Goal: Information Seeking & Learning: Learn about a topic

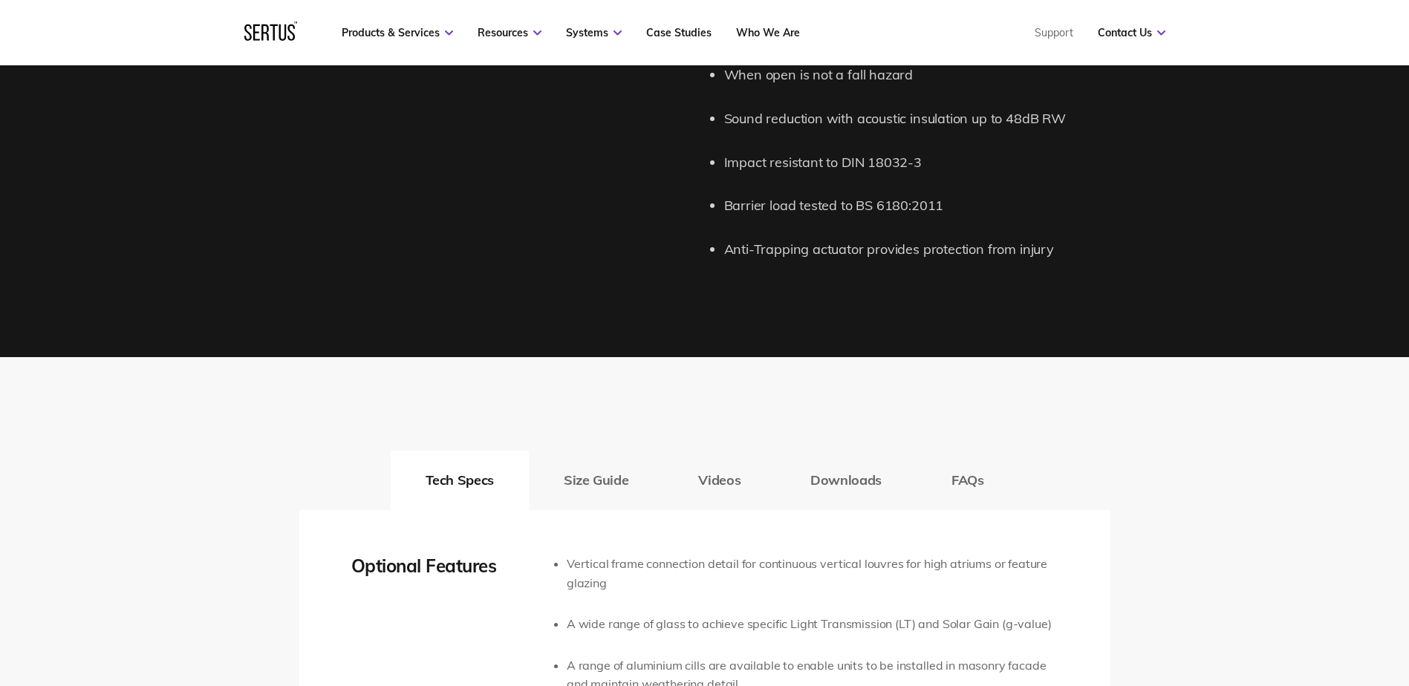
scroll to position [2377, 0]
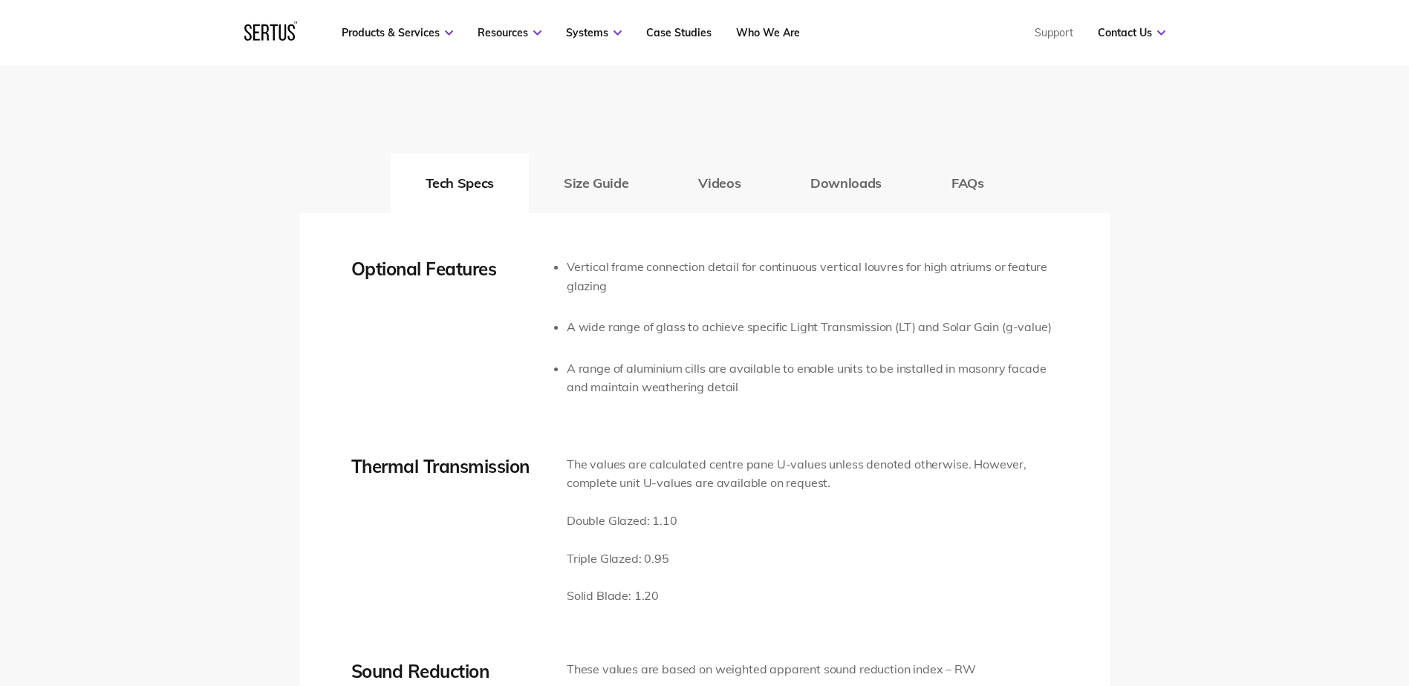
click at [600, 187] on button "Size Guide" at bounding box center [596, 183] width 134 height 59
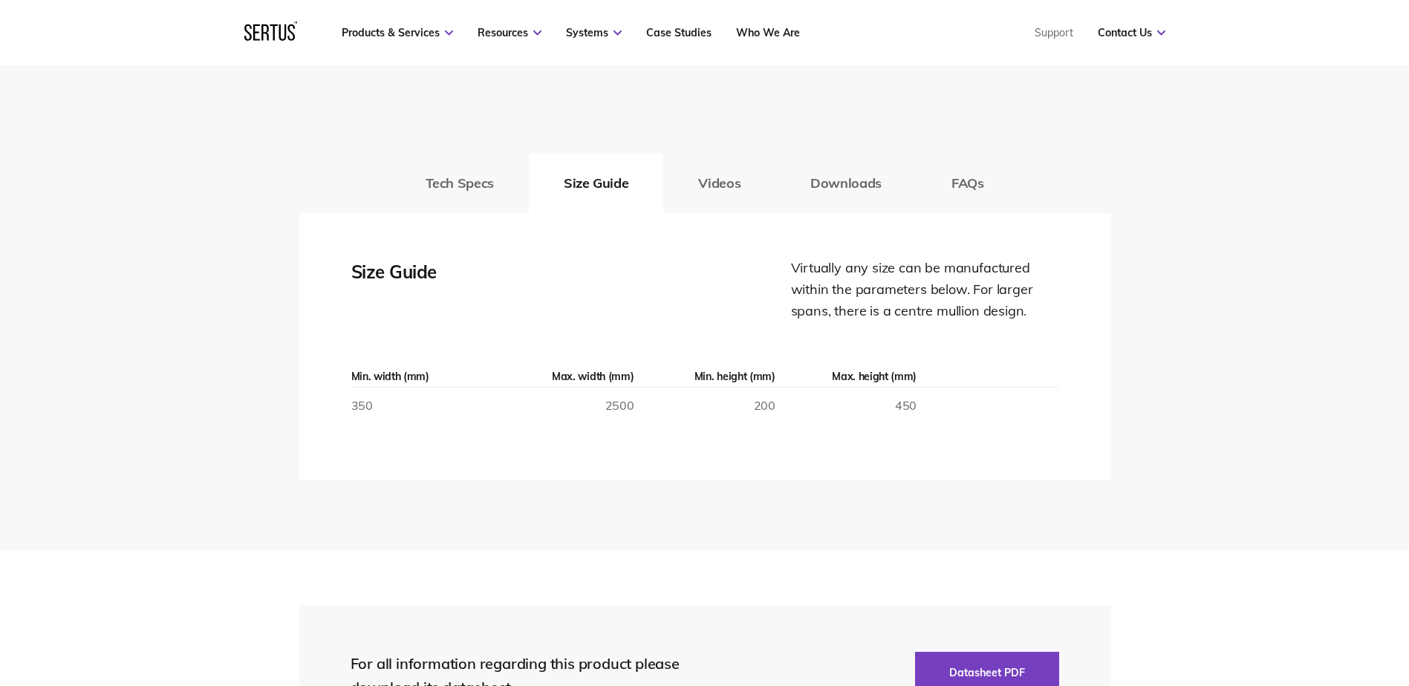
click at [688, 184] on button "Videos" at bounding box center [719, 183] width 112 height 59
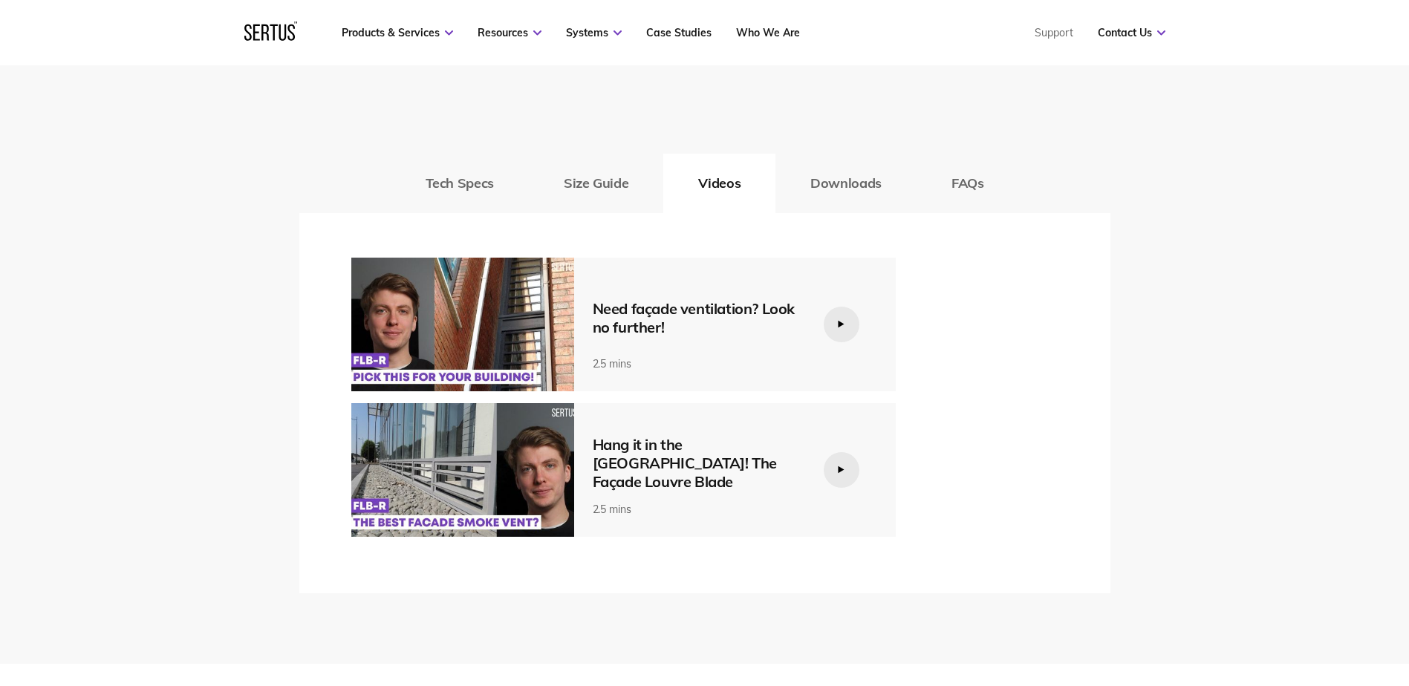
click at [830, 464] on div at bounding box center [842, 470] width 36 height 36
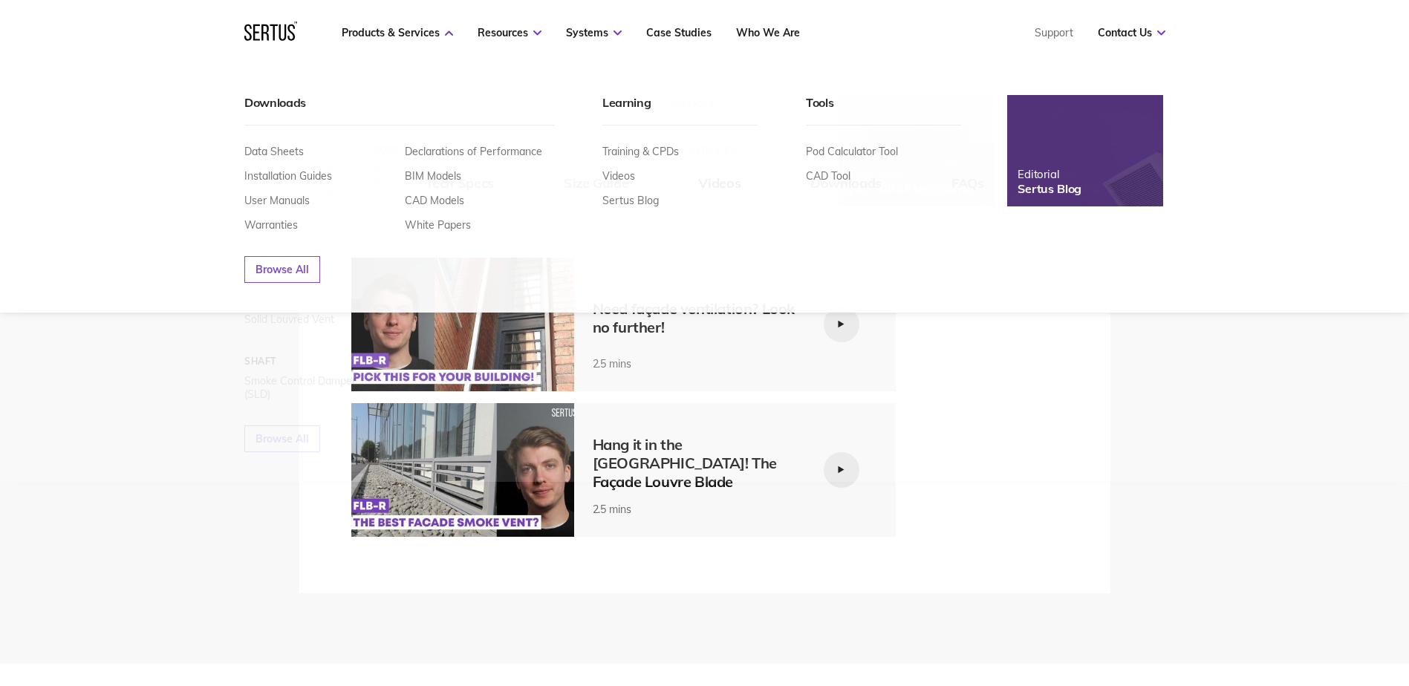
click at [409, 31] on link "Products & Services" at bounding box center [397, 32] width 111 height 13
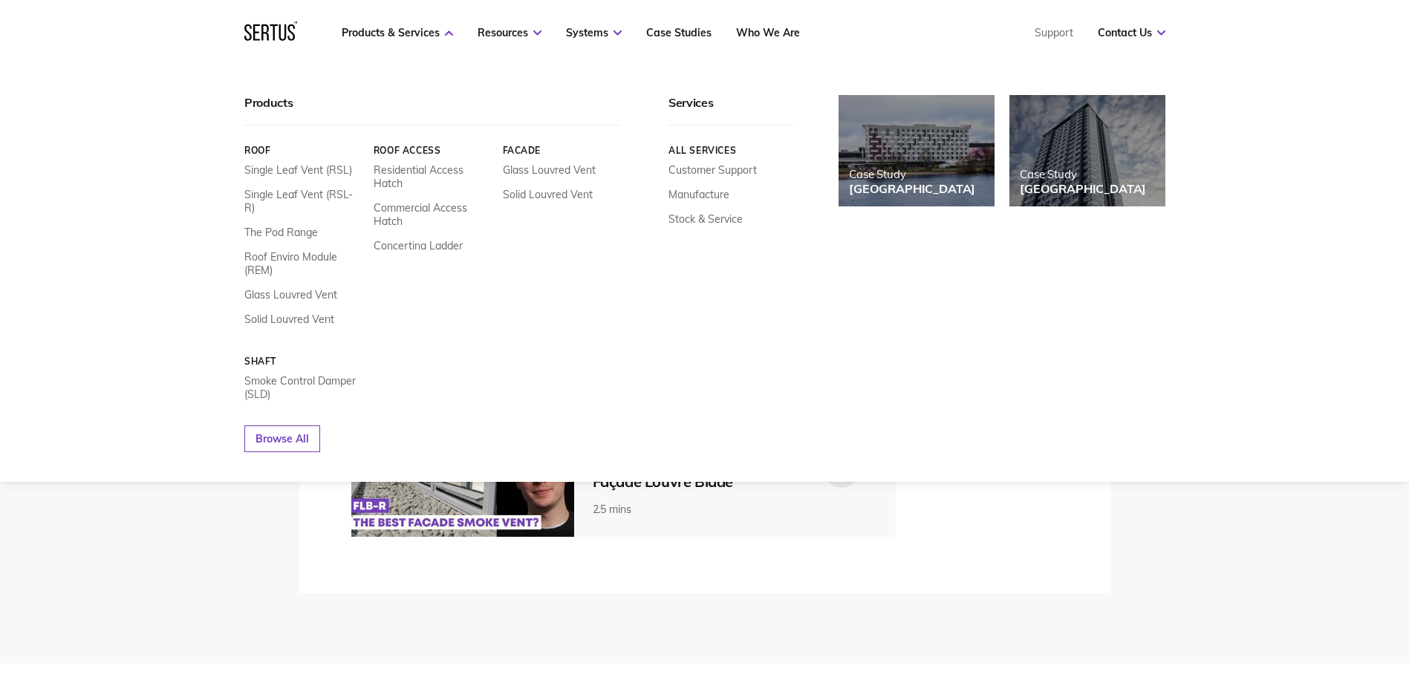
click at [553, 191] on link "Solid Louvred Vent" at bounding box center [547, 194] width 90 height 13
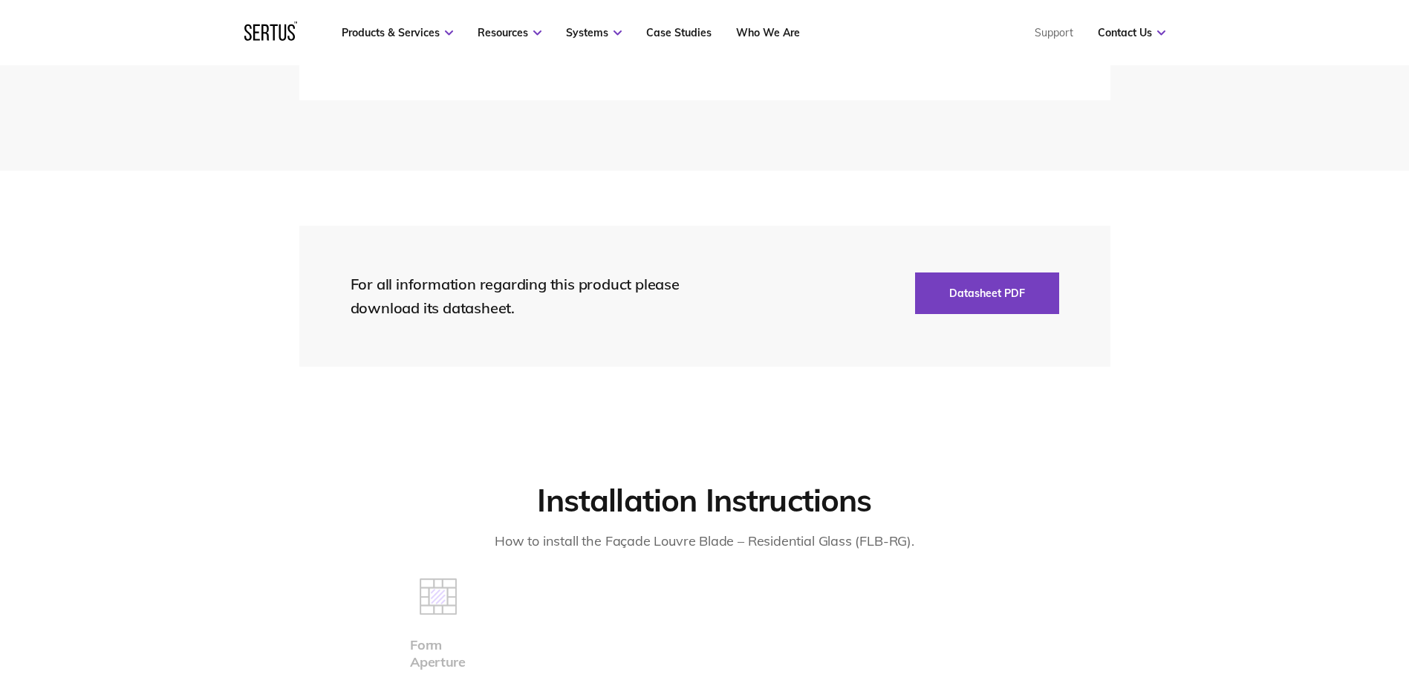
scroll to position [3862, 0]
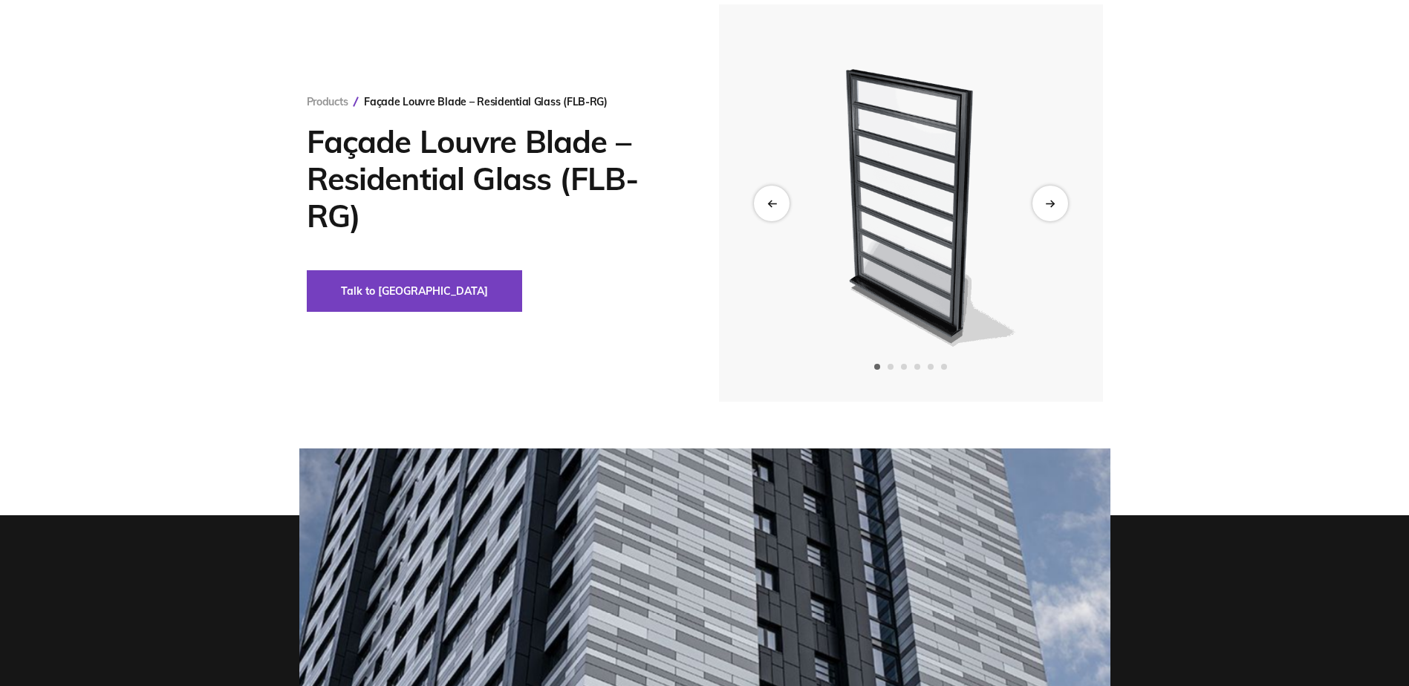
scroll to position [149, 0]
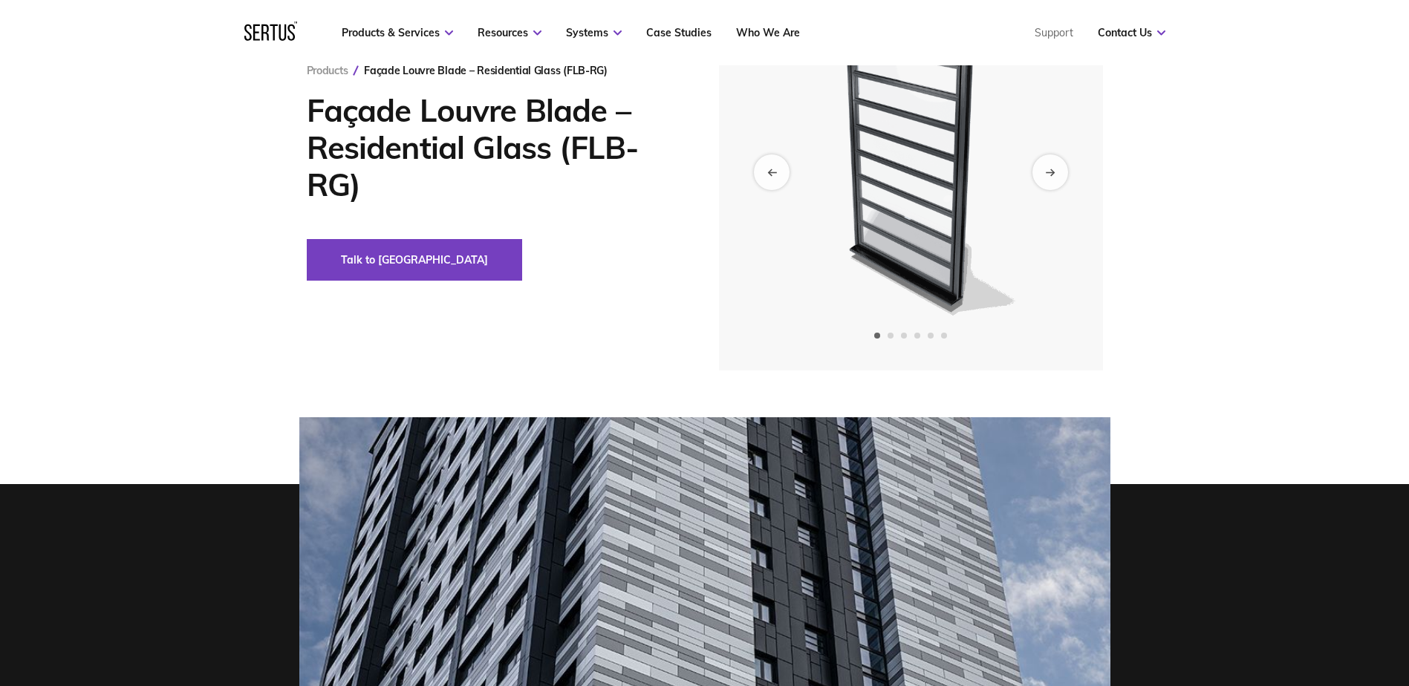
click at [1045, 179] on div "Next slide" at bounding box center [1050, 172] width 36 height 36
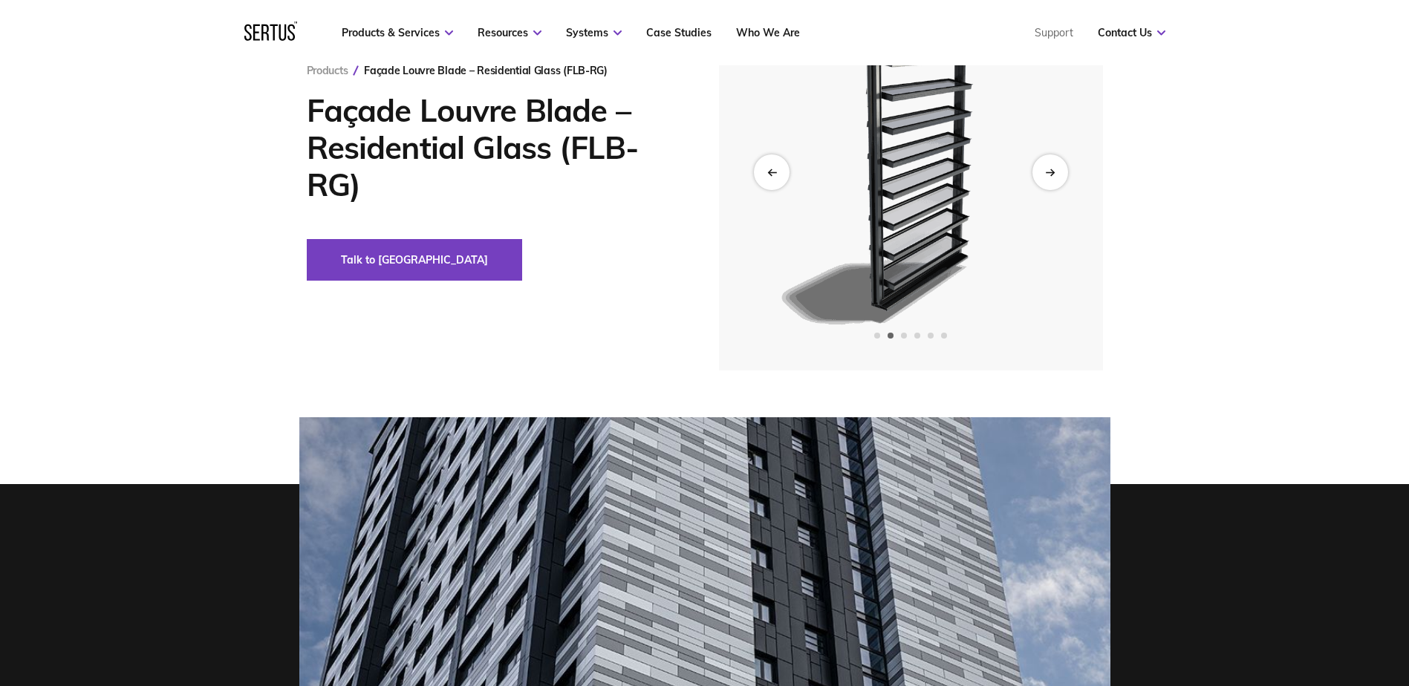
click at [1047, 175] on icon "Next slide" at bounding box center [1050, 172] width 10 height 8
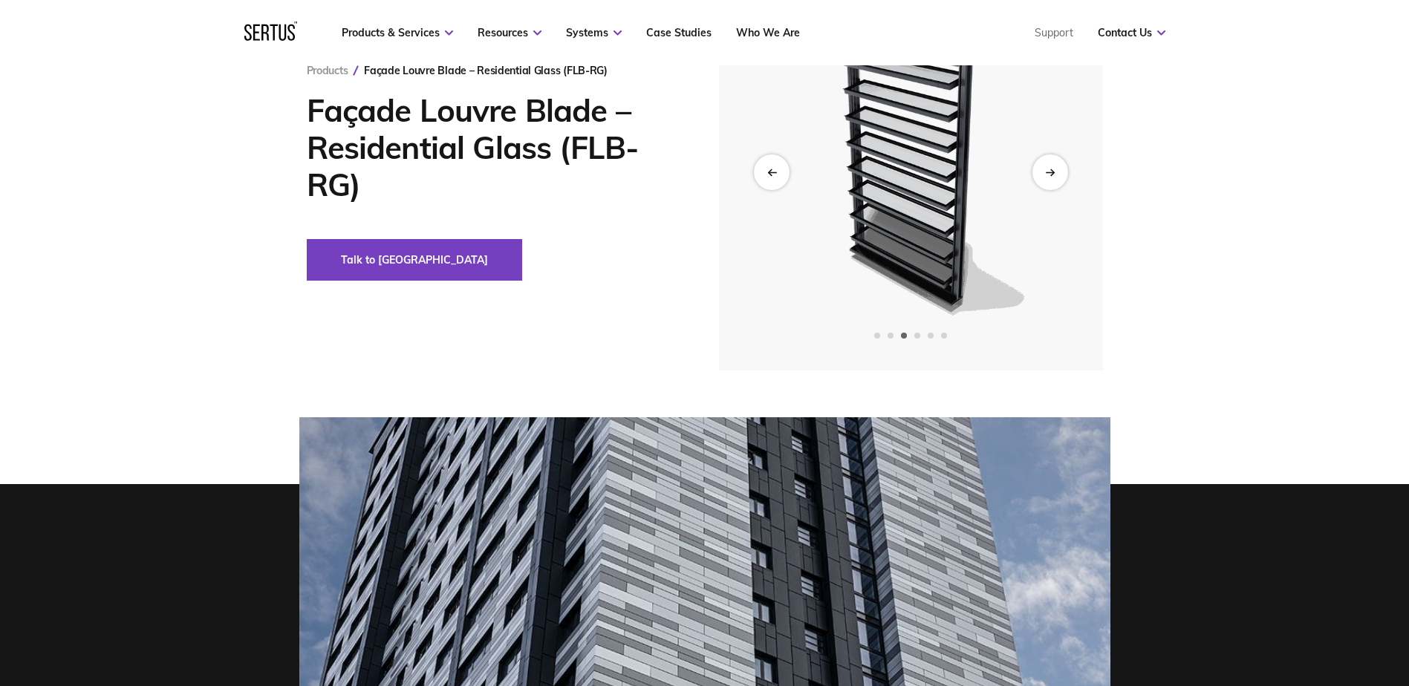
click at [1047, 175] on icon "Next slide" at bounding box center [1050, 172] width 10 height 8
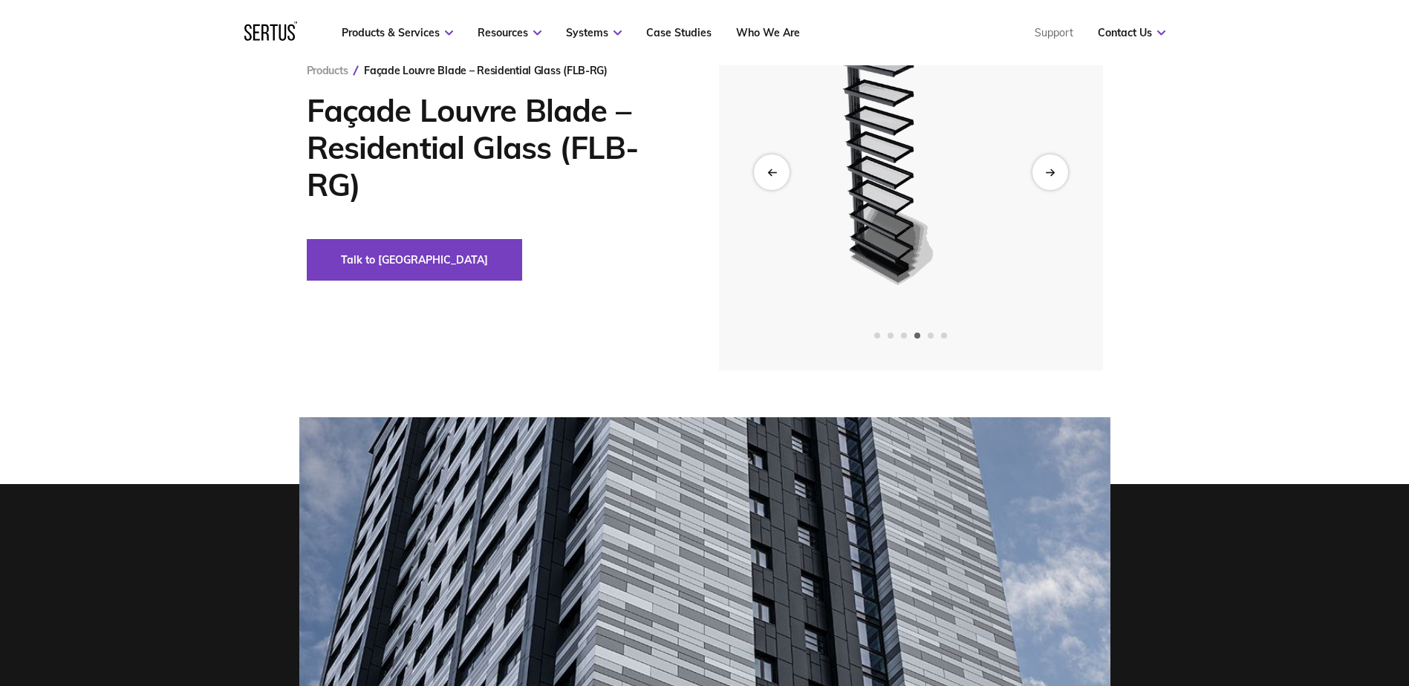
click at [1047, 175] on icon "Next slide" at bounding box center [1050, 172] width 10 height 8
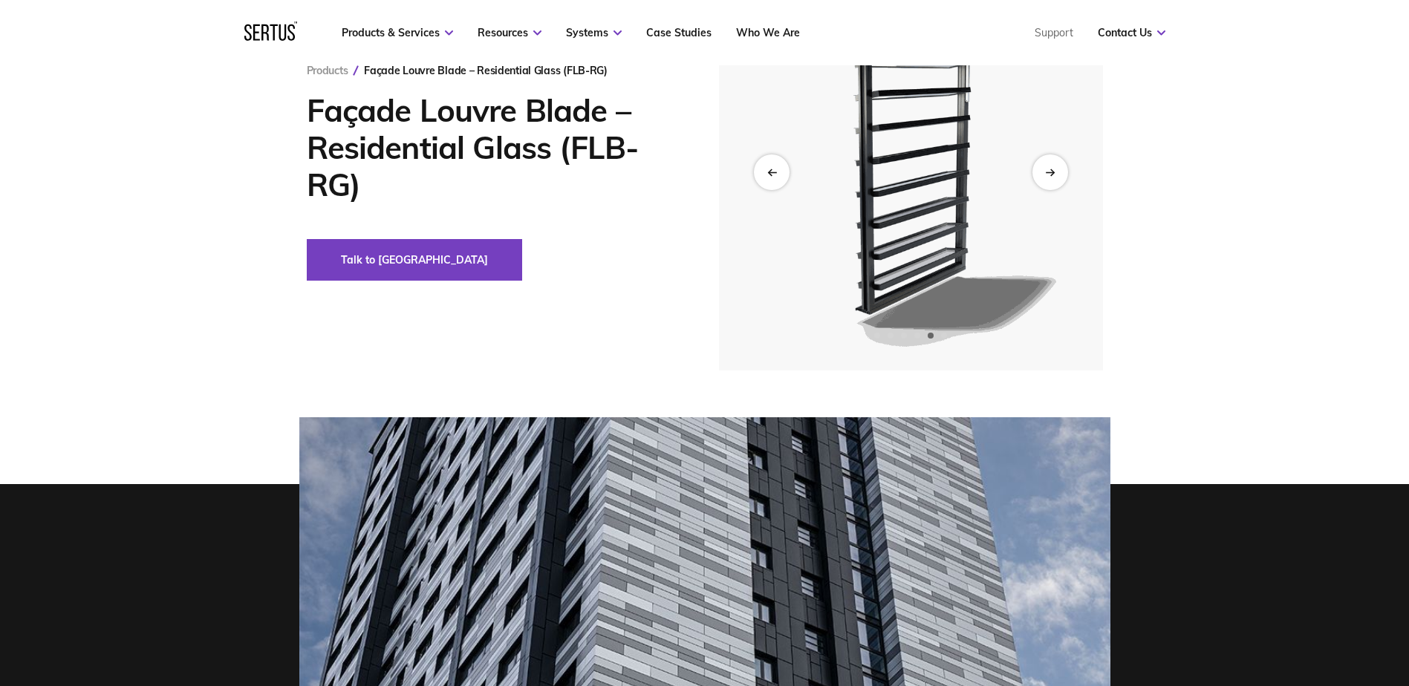
click at [1047, 175] on icon "Next slide" at bounding box center [1050, 172] width 10 height 8
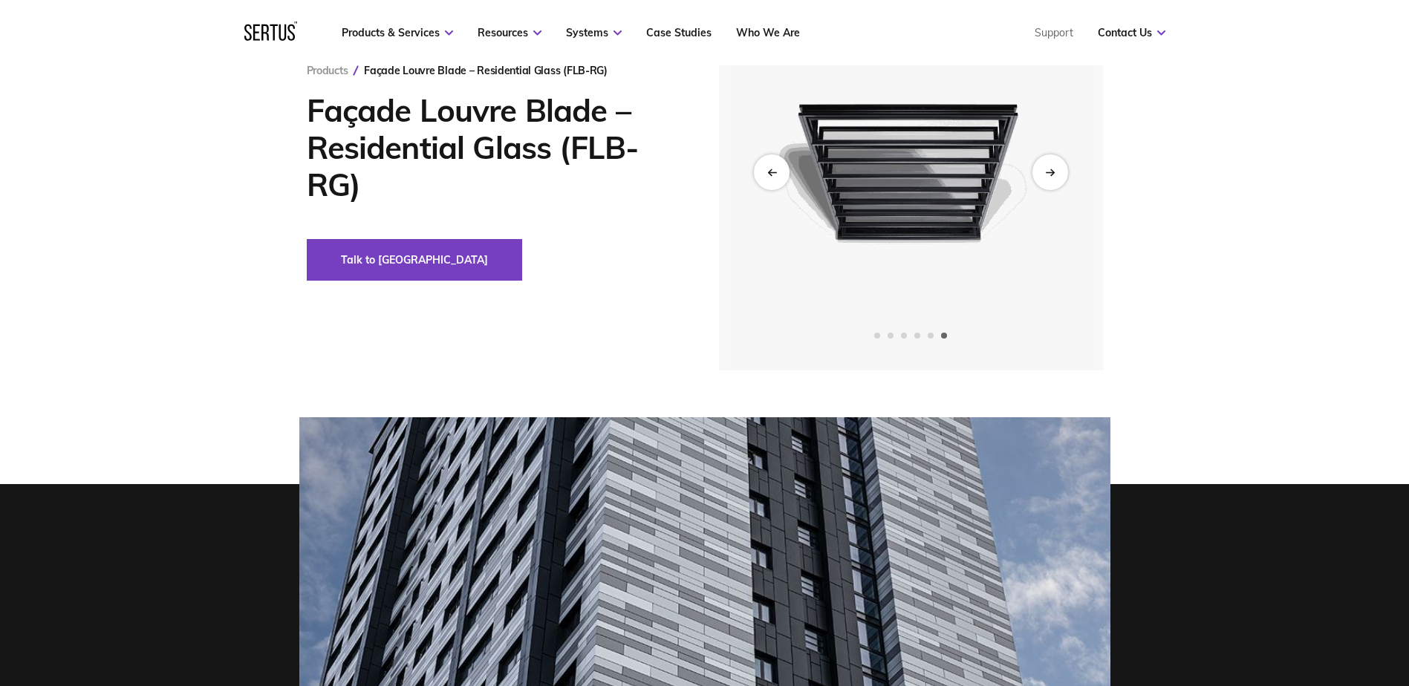
click at [1047, 175] on icon "Next slide" at bounding box center [1050, 172] width 10 height 8
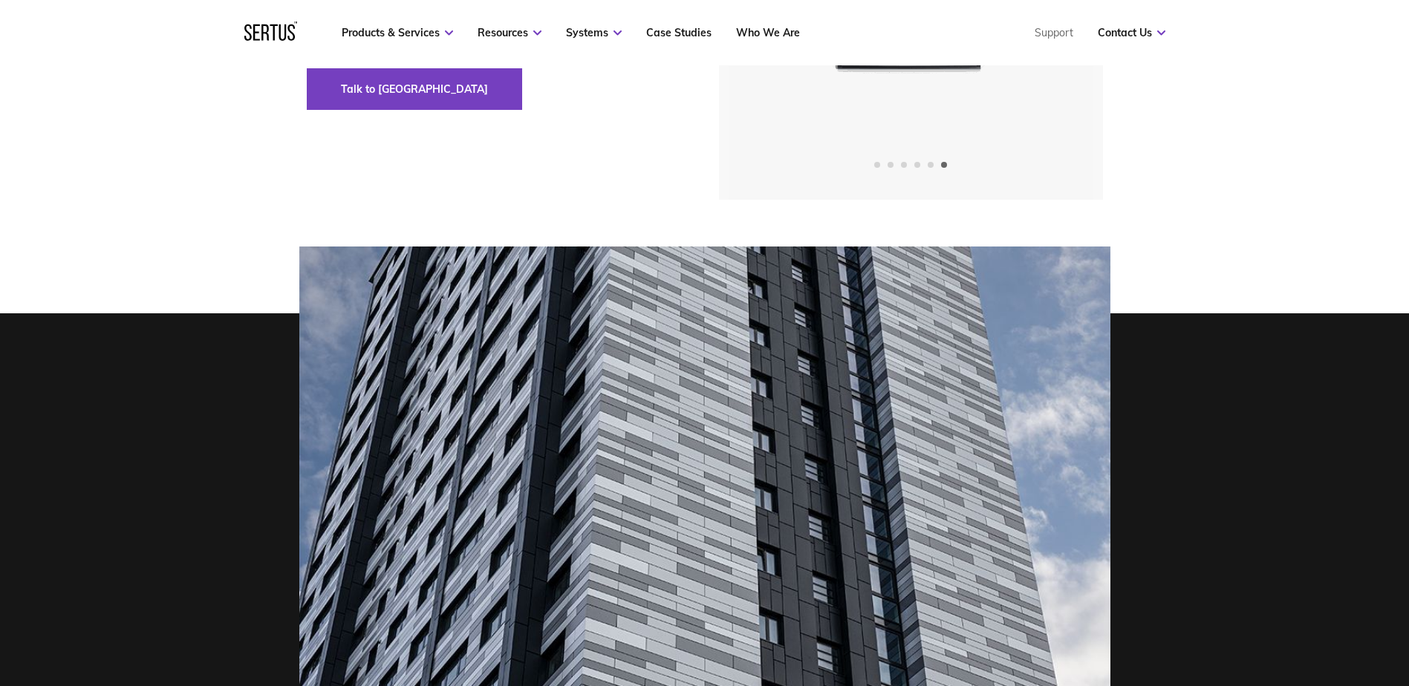
scroll to position [446, 0]
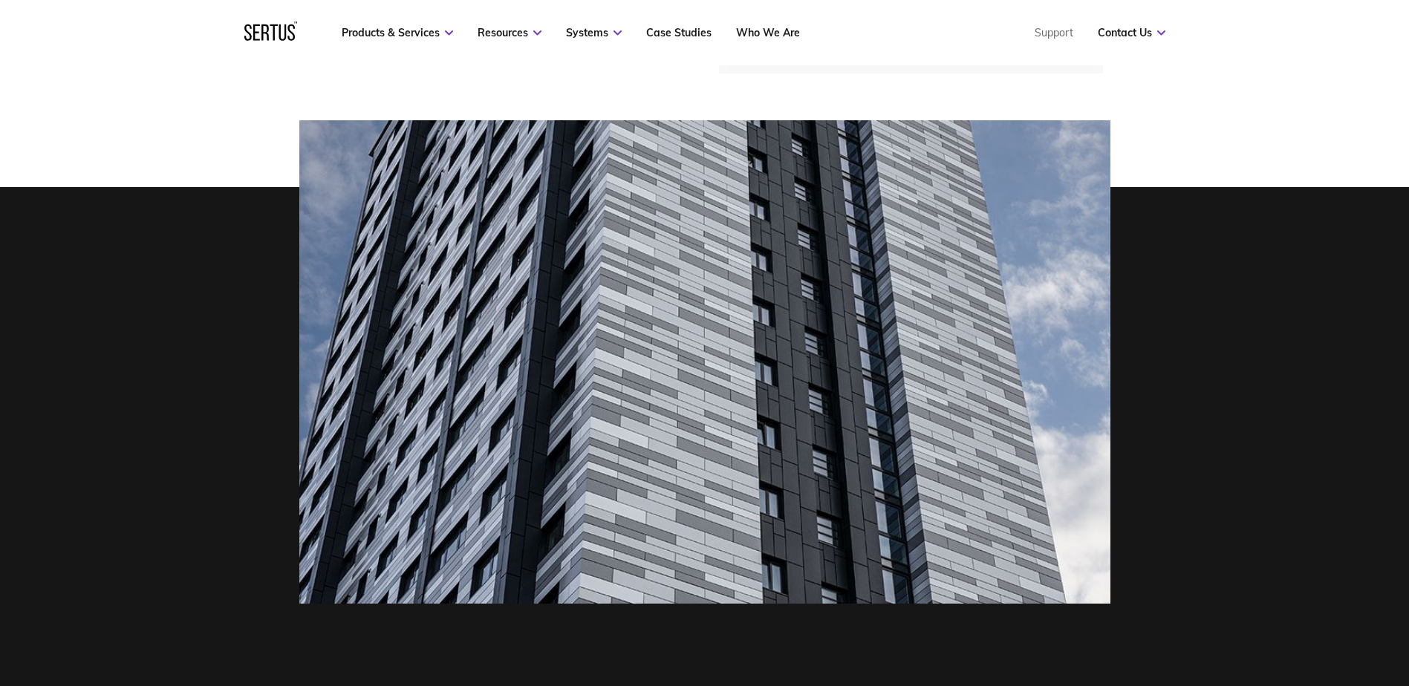
click at [758, 339] on img at bounding box center [704, 361] width 811 height 483
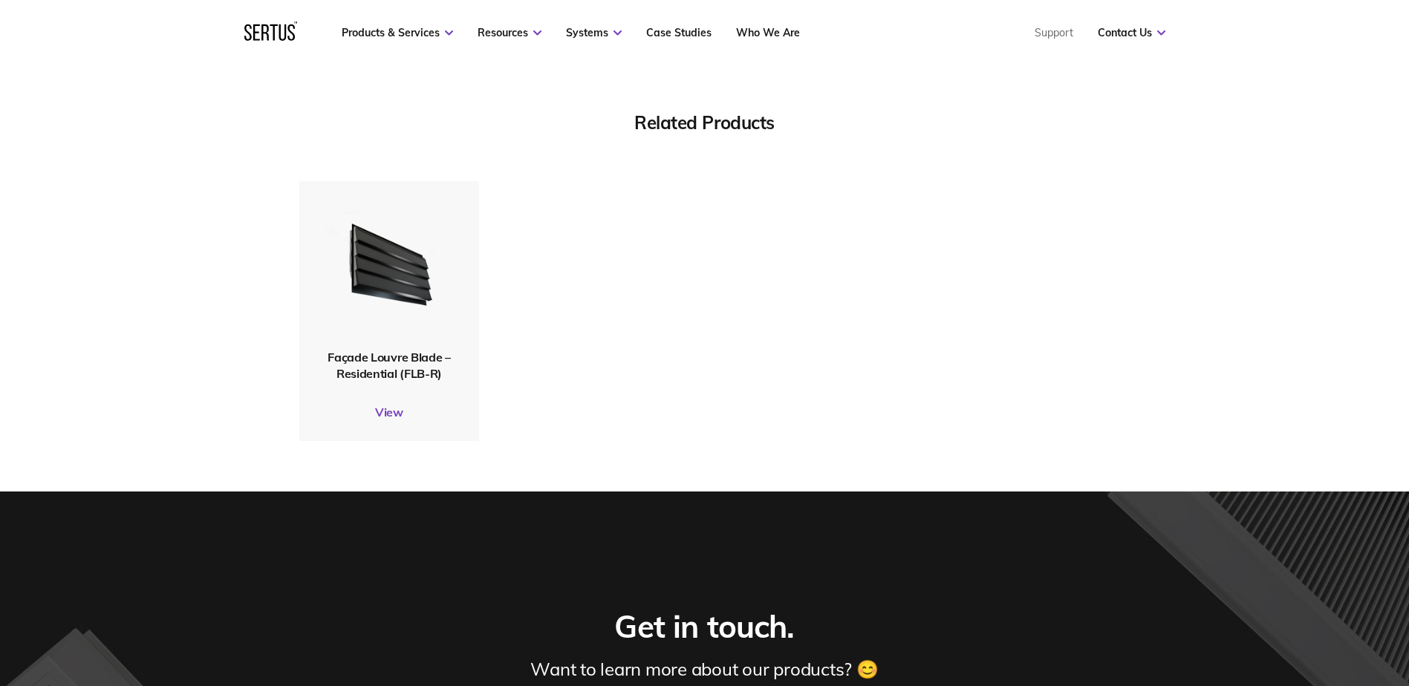
scroll to position [5199, 0]
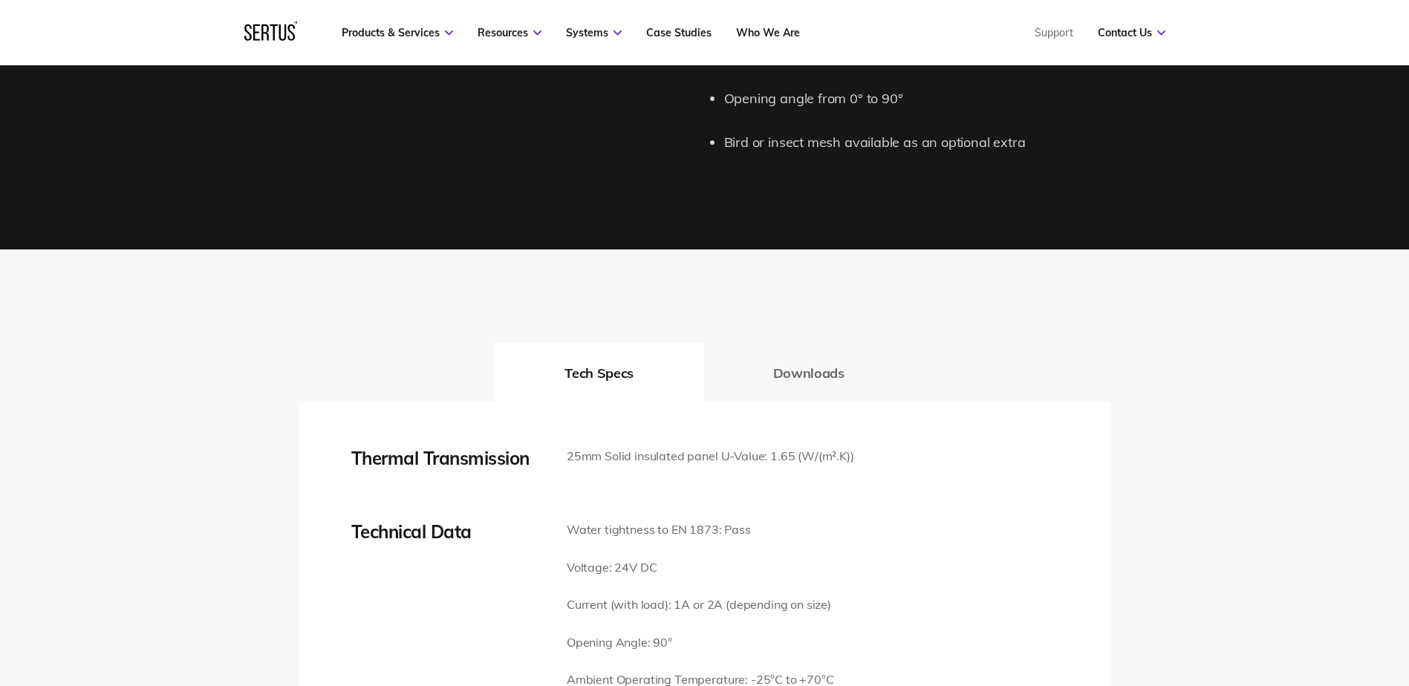
scroll to position [2079, 0]
